Goal: Task Accomplishment & Management: Use online tool/utility

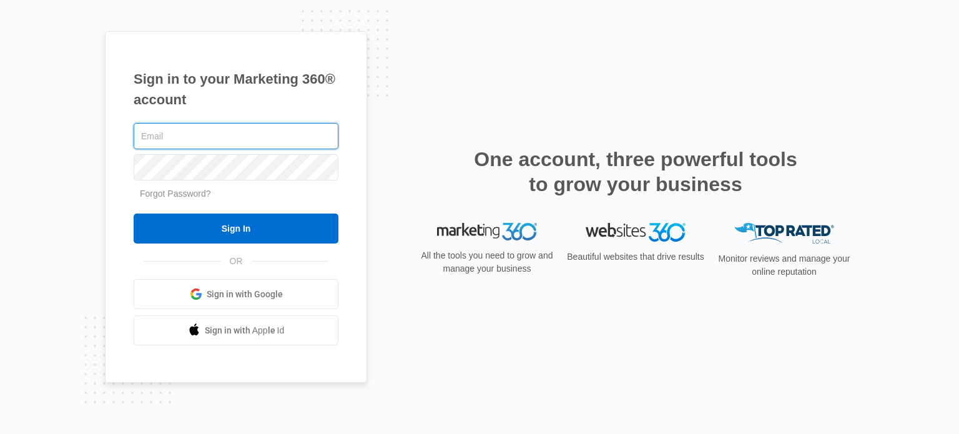
type input "[PERSON_NAME][EMAIL_ADDRESS][DOMAIN_NAME]"
click at [134, 214] on input "Sign In" at bounding box center [236, 229] width 205 height 30
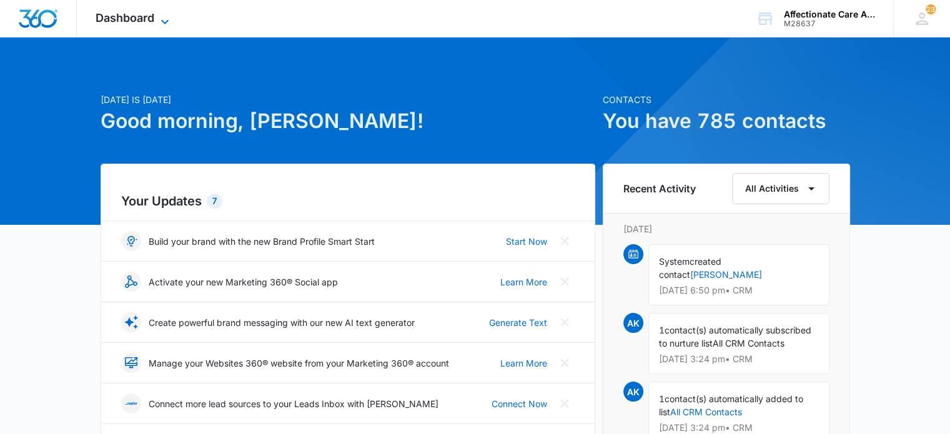
click at [154, 21] on span "Dashboard" at bounding box center [125, 17] width 59 height 13
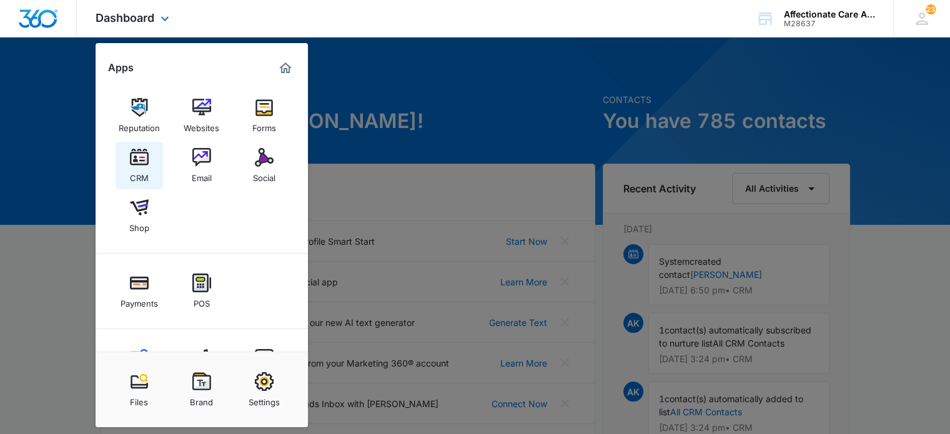
click at [138, 154] on img at bounding box center [139, 157] width 19 height 19
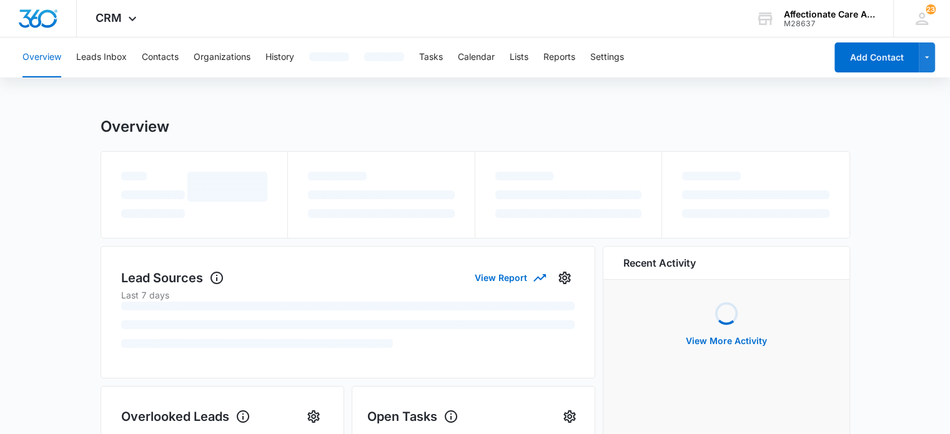
scroll to position [2, 0]
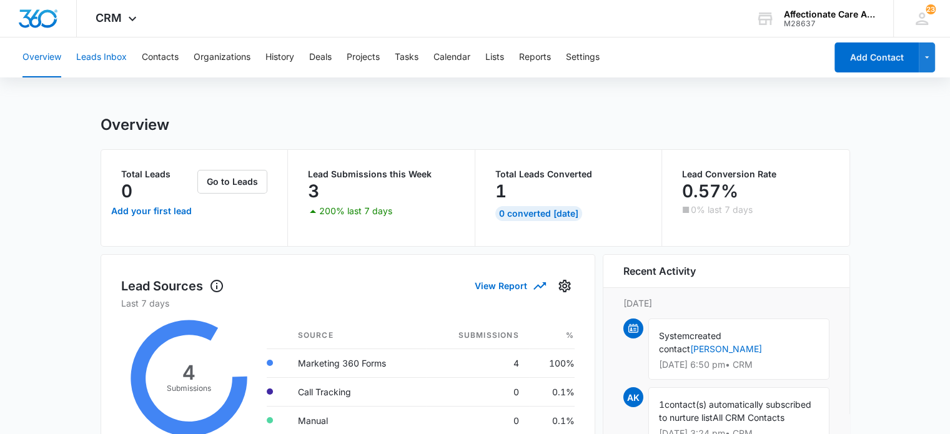
click at [93, 67] on button "Leads Inbox" at bounding box center [101, 57] width 51 height 40
